Goal: Book appointment/travel/reservation

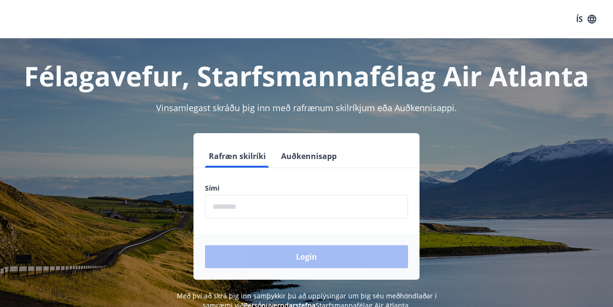
click at [242, 202] on input "phone" at bounding box center [306, 206] width 203 height 23
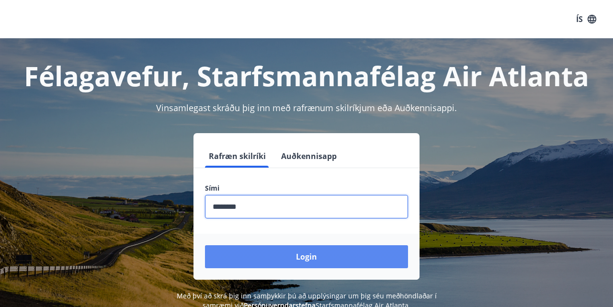
type input "********"
click at [309, 252] on button "Login" at bounding box center [306, 256] width 203 height 23
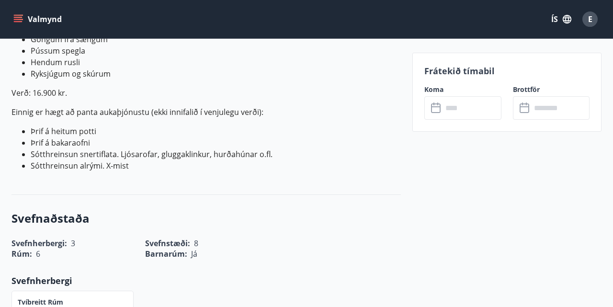
scroll to position [648, 0]
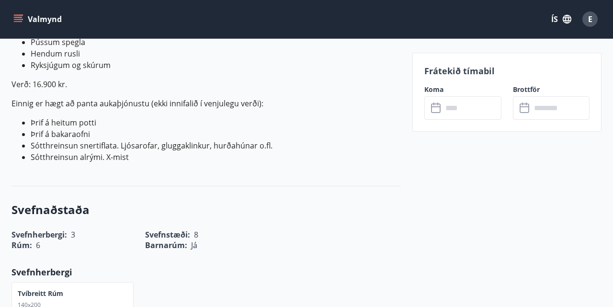
click at [435, 109] on icon at bounding box center [436, 108] width 11 height 11
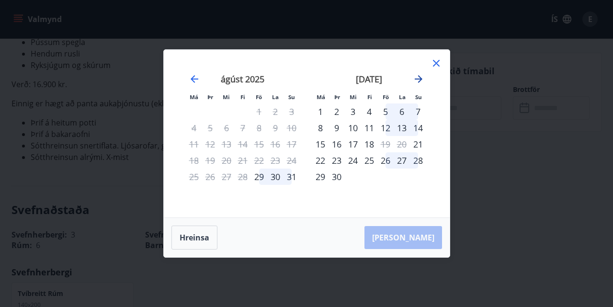
click at [419, 75] on icon "Move forward to switch to the next month." at bounding box center [418, 78] width 11 height 11
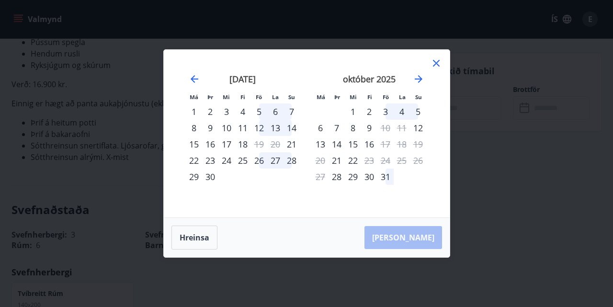
click at [383, 172] on div "31" at bounding box center [386, 177] width 16 height 16
click at [385, 175] on div "31" at bounding box center [386, 177] width 16 height 16
click at [422, 75] on icon "Move forward to switch to the next month." at bounding box center [418, 78] width 11 height 11
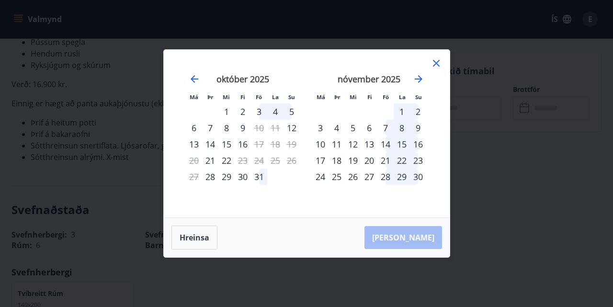
click at [258, 176] on div "31" at bounding box center [259, 177] width 16 height 16
click at [194, 240] on button "Hreinsa" at bounding box center [195, 238] width 46 height 24
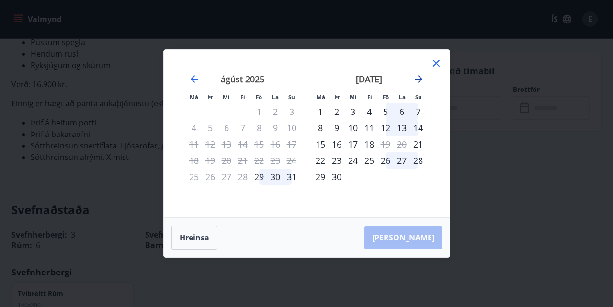
click at [415, 79] on icon "Move forward to switch to the next month." at bounding box center [419, 79] width 8 height 8
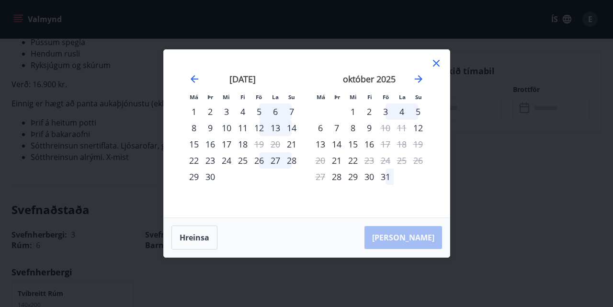
click at [385, 175] on div "31" at bounding box center [386, 177] width 16 height 16
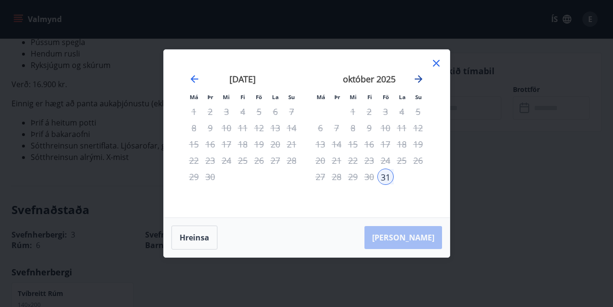
click at [417, 78] on icon "Move forward to switch to the next month." at bounding box center [418, 78] width 11 height 11
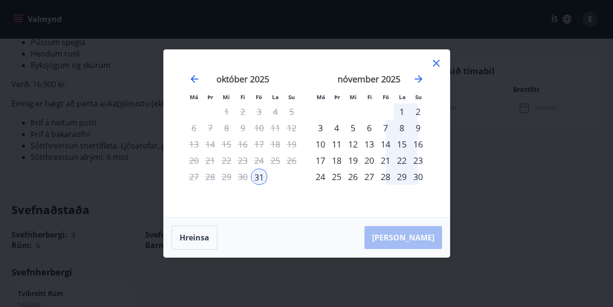
click at [416, 110] on div "2" at bounding box center [418, 111] width 16 height 16
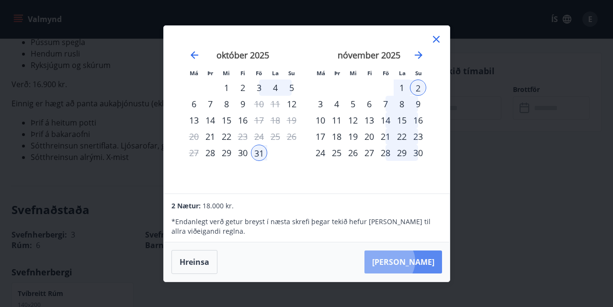
click at [418, 261] on button "[PERSON_NAME]" at bounding box center [404, 262] width 78 height 23
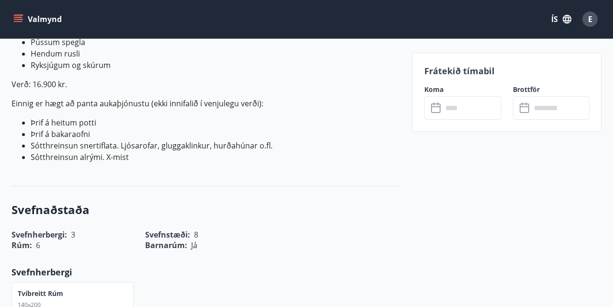
type input "******"
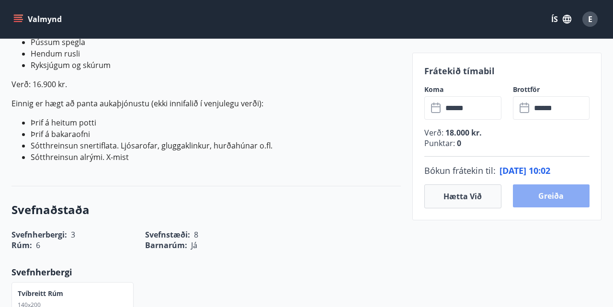
click at [550, 193] on button "Greiða" at bounding box center [551, 195] width 77 height 23
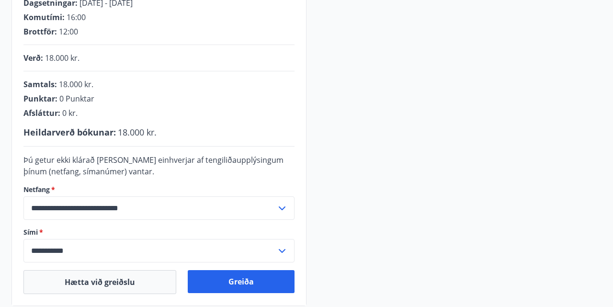
scroll to position [224, 0]
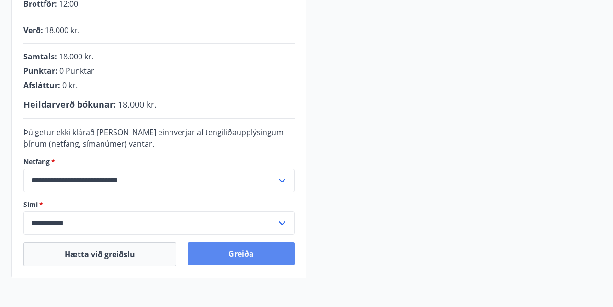
click at [244, 250] on button "Greiða" at bounding box center [241, 253] width 107 height 23
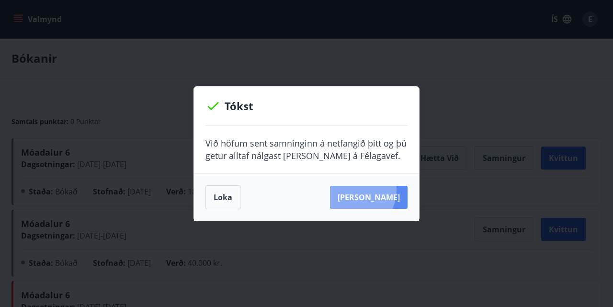
click at [368, 190] on button "[PERSON_NAME]" at bounding box center [369, 197] width 78 height 23
click at [225, 199] on button "Loka" at bounding box center [223, 197] width 35 height 24
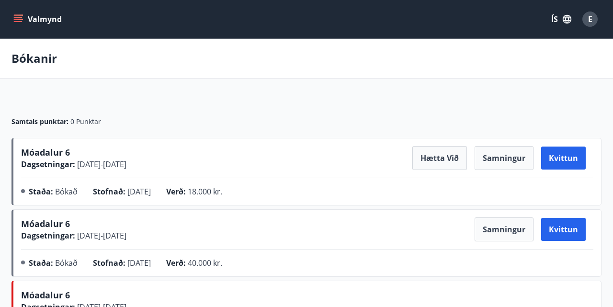
click at [23, 16] on icon "menu" at bounding box center [18, 19] width 10 height 10
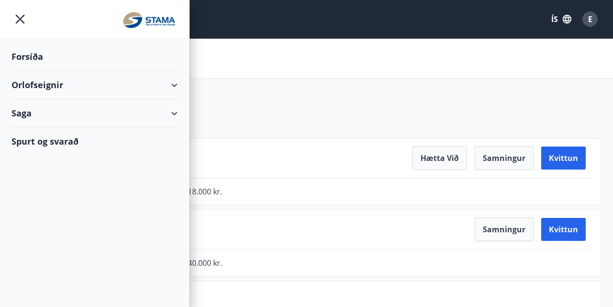
click at [33, 55] on div "Forsíða" at bounding box center [94, 57] width 166 height 28
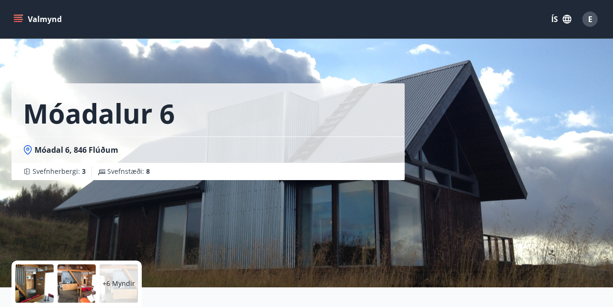
scroll to position [252, 0]
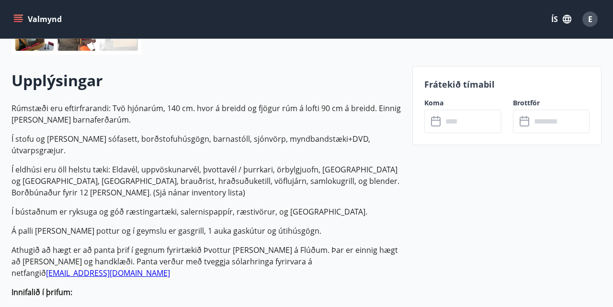
click at [437, 120] on icon at bounding box center [436, 121] width 11 height 11
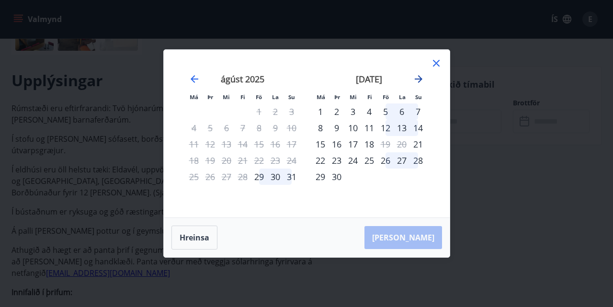
click at [417, 78] on icon "Move forward to switch to the next month." at bounding box center [418, 78] width 11 height 11
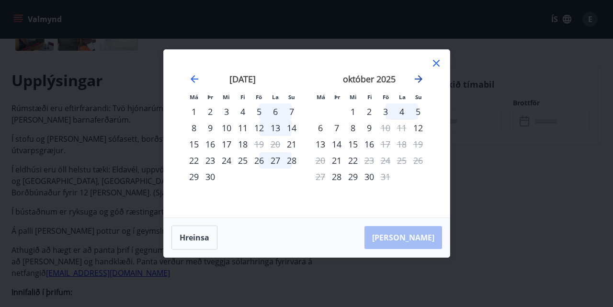
click at [417, 78] on icon "Move forward to switch to the next month." at bounding box center [418, 78] width 11 height 11
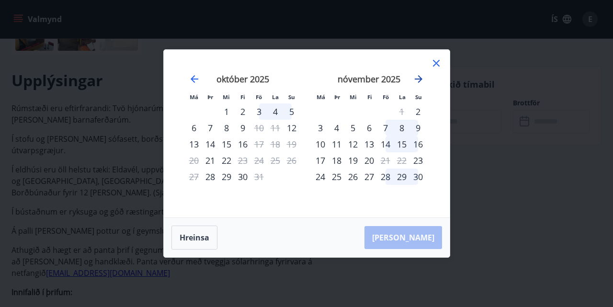
click at [417, 78] on icon "Move forward to switch to the next month." at bounding box center [418, 78] width 11 height 11
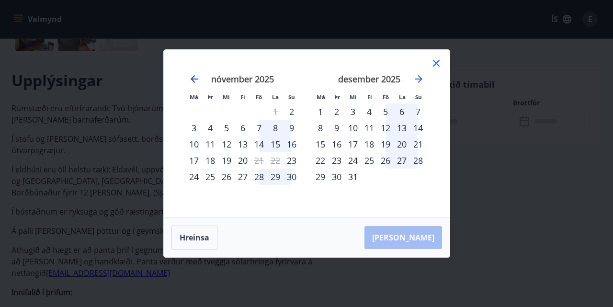
click at [192, 74] on icon "Move backward to switch to the previous month." at bounding box center [194, 78] width 11 height 11
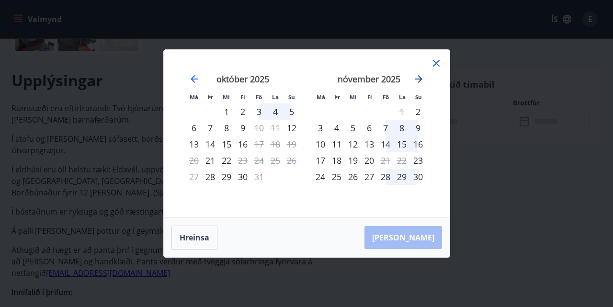
click at [418, 77] on icon "Move forward to switch to the next month." at bounding box center [419, 79] width 8 height 8
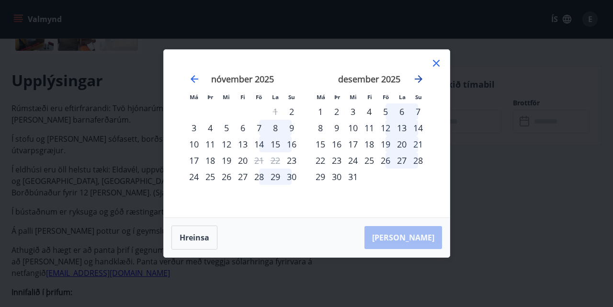
click at [418, 77] on icon "Move forward to switch to the next month." at bounding box center [419, 79] width 8 height 8
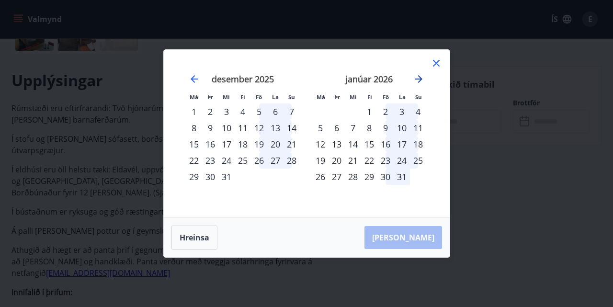
click at [418, 77] on icon "Move forward to switch to the next month." at bounding box center [419, 79] width 8 height 8
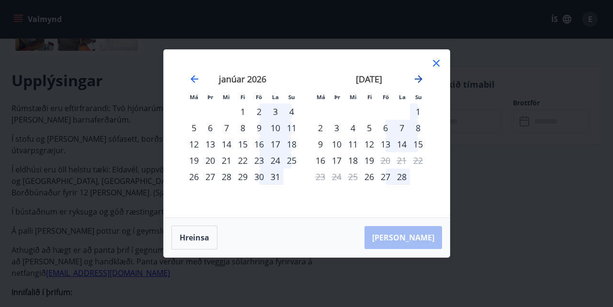
click at [418, 77] on icon "Move forward to switch to the next month." at bounding box center [419, 79] width 8 height 8
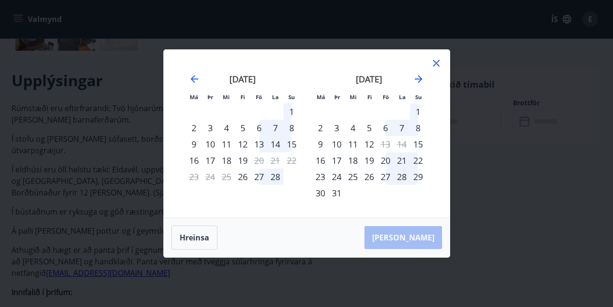
click at [435, 62] on icon at bounding box center [436, 63] width 7 height 7
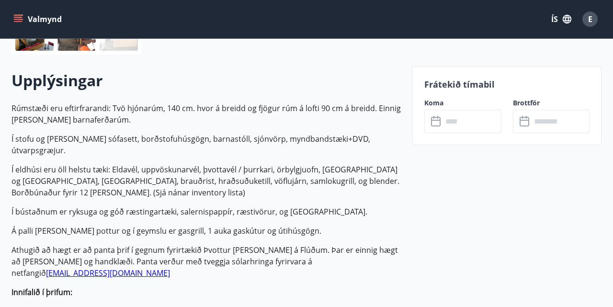
click at [590, 21] on span "E" at bounding box center [590, 19] width 4 height 11
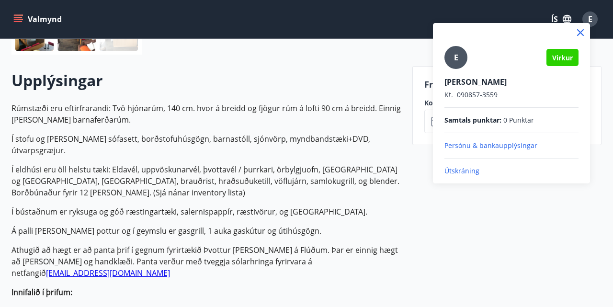
click at [20, 18] on div at bounding box center [306, 153] width 613 height 307
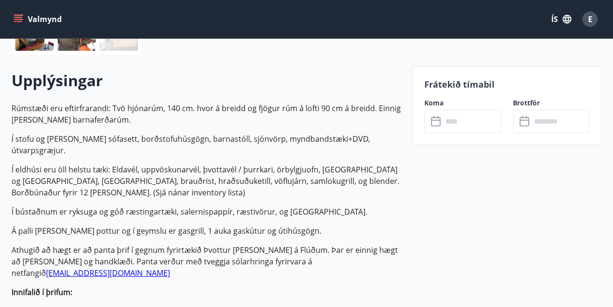
click at [20, 18] on icon "menu" at bounding box center [18, 19] width 10 height 10
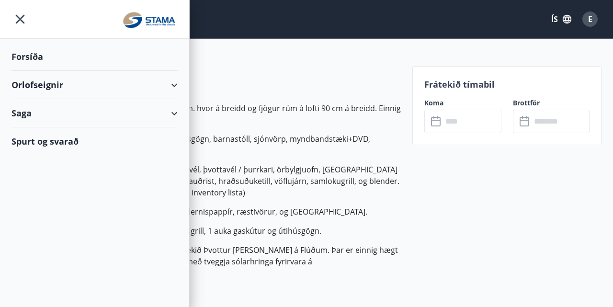
click at [33, 110] on div "Saga" at bounding box center [94, 113] width 166 height 28
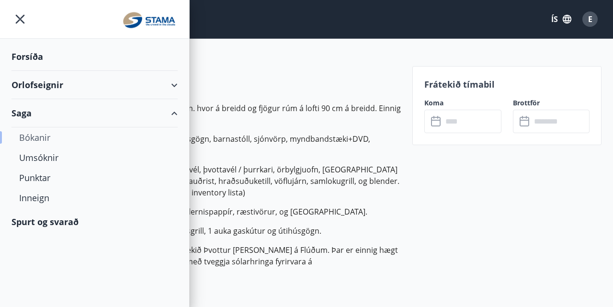
click at [44, 137] on div "Bókanir" at bounding box center [94, 137] width 151 height 20
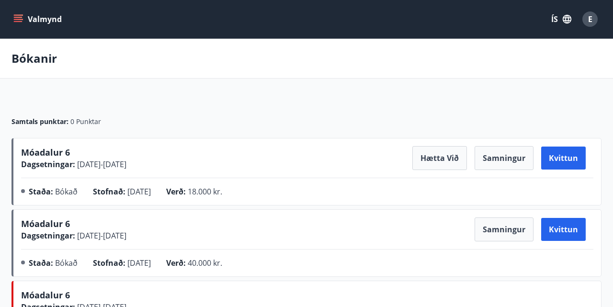
click at [20, 16] on icon "menu" at bounding box center [18, 19] width 10 height 10
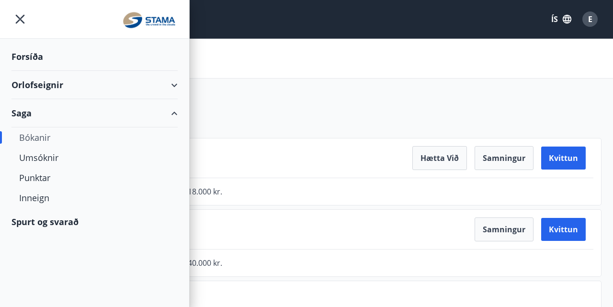
click at [33, 53] on div "Forsíða" at bounding box center [94, 57] width 166 height 28
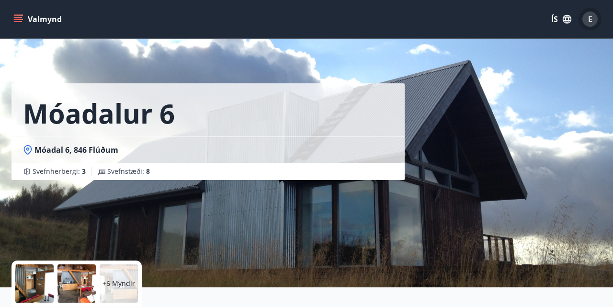
click at [588, 19] on span "E" at bounding box center [590, 19] width 4 height 11
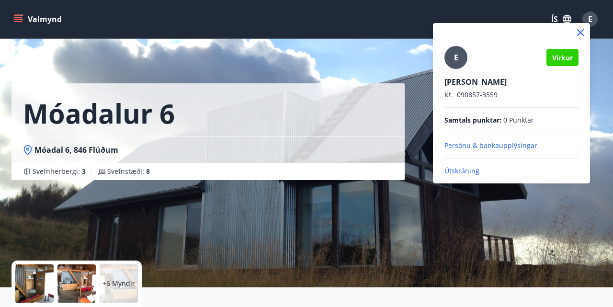
click at [463, 171] on p "Útskráning" at bounding box center [512, 171] width 134 height 10
